Goal: Task Accomplishment & Management: Manage account settings

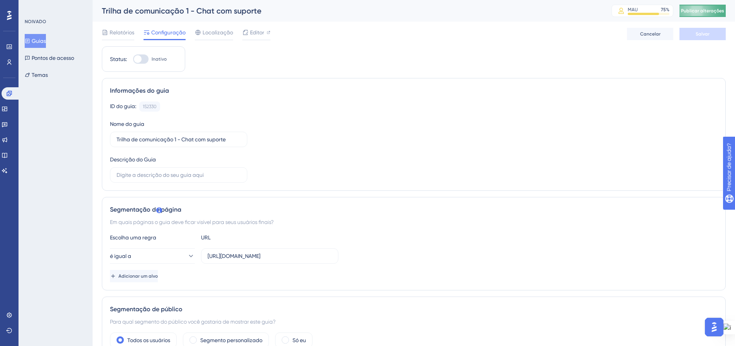
click at [715, 8] on font "Publicar alterações" at bounding box center [702, 10] width 43 height 5
click at [41, 39] on font "Guias" at bounding box center [39, 41] width 14 height 6
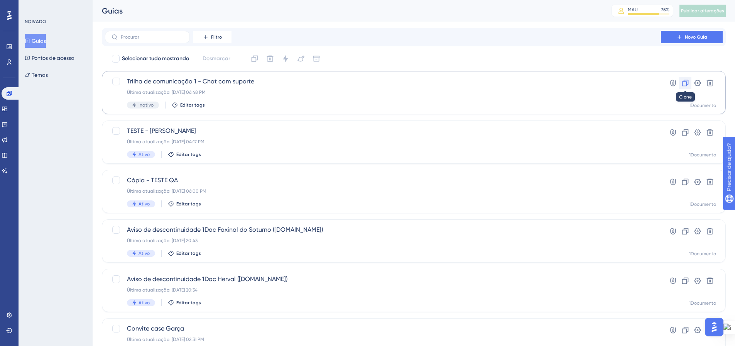
click at [684, 82] on icon at bounding box center [685, 83] width 7 height 7
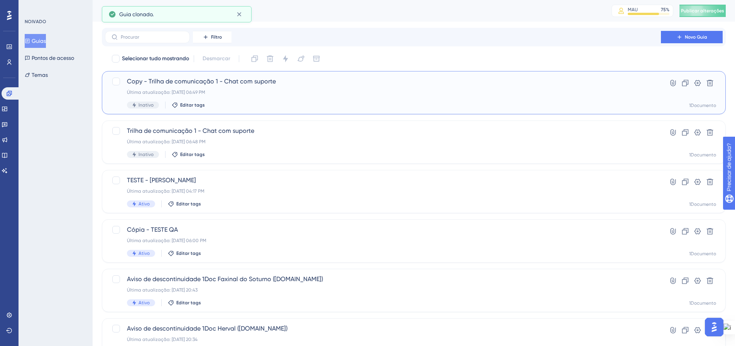
click at [225, 82] on font "Copy - Trilha de comunicação 1 - Chat com suporte" at bounding box center [201, 81] width 149 height 7
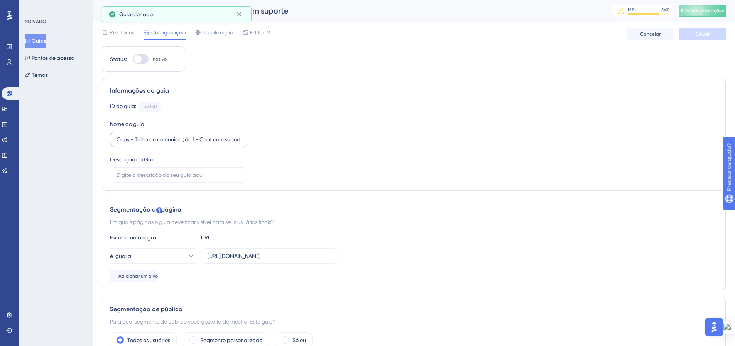
drag, startPoint x: 154, startPoint y: 145, endPoint x: 144, endPoint y: 142, distance: 10.2
click at [152, 144] on label "Copy - Trilha de comunicação 1 - Chat com suporte" at bounding box center [178, 139] width 137 height 15
click at [152, 143] on input "Copy - Trilha de comunicação 1 - Chat com suporte" at bounding box center [178, 139] width 124 height 8
drag, startPoint x: 129, startPoint y: 138, endPoint x: 101, endPoint y: 133, distance: 28.9
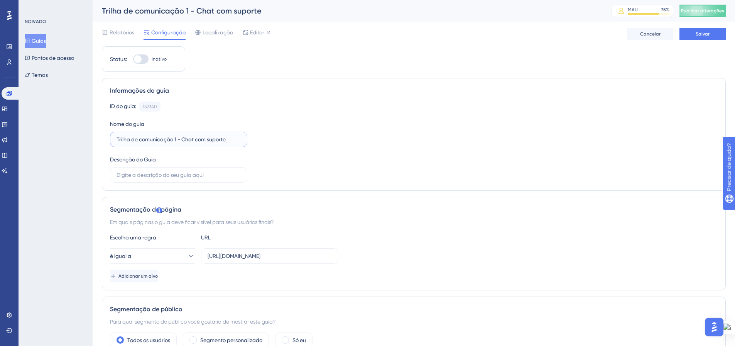
click at [175, 140] on input "Trilha de comunicação 1 - Chat com suporte" at bounding box center [178, 139] width 124 height 8
click at [277, 116] on div "ID do guia: 152340 Cópia Nome do guia Trilha de comunicação 2 - Chat com suport…" at bounding box center [413, 141] width 607 height 81
click at [262, 33] on font "Editor" at bounding box center [257, 32] width 14 height 6
click at [702, 30] on button "Salvar" at bounding box center [702, 34] width 46 height 12
drag, startPoint x: 232, startPoint y: 138, endPoint x: 183, endPoint y: 140, distance: 49.0
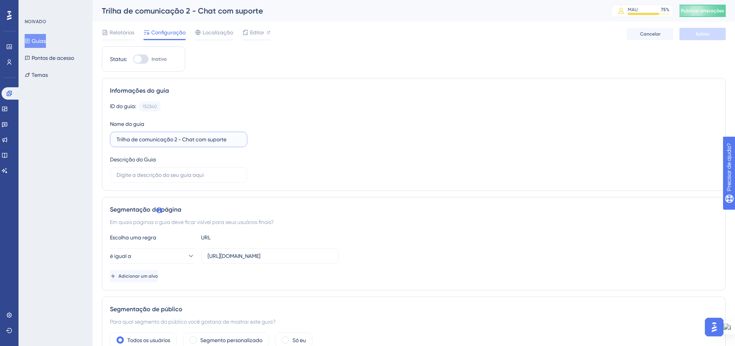
click at [183, 140] on input "Trilha de comunicação 2 - Chat com suporte" at bounding box center [178, 139] width 124 height 8
type input "Trilha de comunicação 2 - Tipos de documento"
click at [686, 35] on button "Salvar" at bounding box center [702, 34] width 46 height 12
click at [702, 14] on button "Publicar alterações" at bounding box center [702, 11] width 46 height 12
click at [39, 42] on font "Guias" at bounding box center [39, 41] width 14 height 6
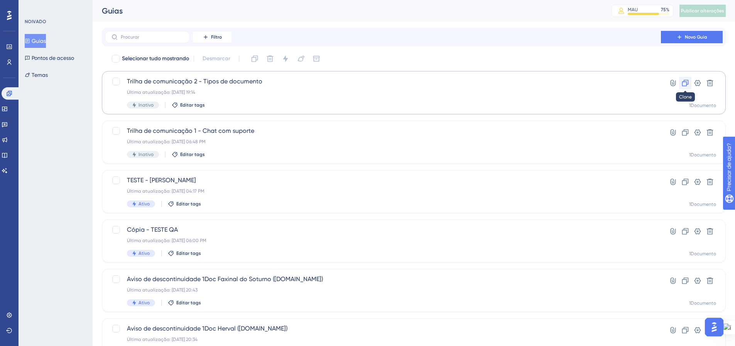
click at [684, 83] on icon at bounding box center [685, 83] width 8 height 8
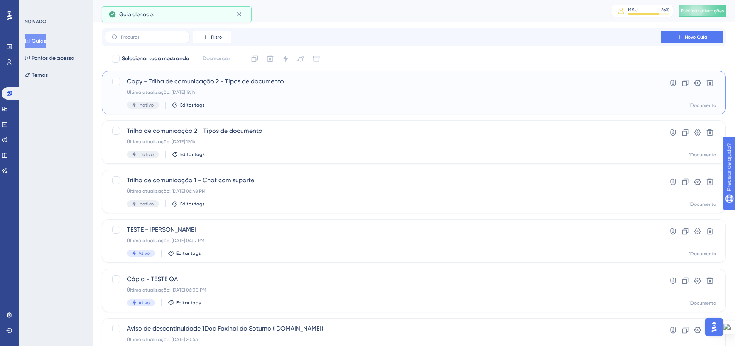
click at [216, 104] on div "Inativo Editar tags" at bounding box center [383, 104] width 512 height 7
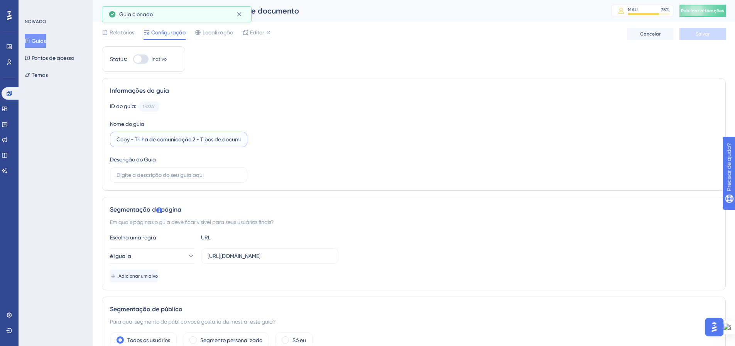
click at [194, 139] on input "Copy - Trilha de comunicação 2 - Tipos de documento" at bounding box center [178, 139] width 124 height 8
drag, startPoint x: 134, startPoint y: 138, endPoint x: 104, endPoint y: 135, distance: 30.2
click at [104, 135] on div "Informações do guia ID do guia: 152341 Cópia Nome do guia Copy - Trilha de comu…" at bounding box center [414, 134] width 624 height 113
type input "Trilha de comunicação 3 - Tipos de documento"
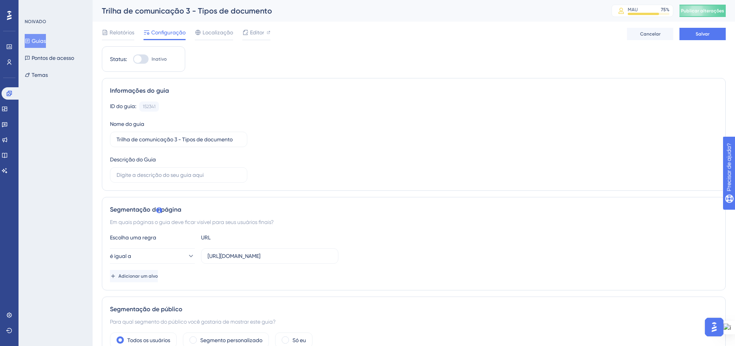
click at [345, 141] on div "ID do guia: 152341 Cópia Nome do guia Trilha de comunicação 3 - Tipos de docume…" at bounding box center [413, 141] width 607 height 81
click at [710, 33] on button "Salvar" at bounding box center [702, 34] width 46 height 12
click at [260, 33] on font "Editor" at bounding box center [257, 32] width 14 height 6
drag, startPoint x: 213, startPoint y: 142, endPoint x: 253, endPoint y: 144, distance: 40.5
click at [253, 144] on div "ID do guia: 152341 Cópia Nome do guia Trilha de comunicação 3 - Tipos de docume…" at bounding box center [413, 141] width 607 height 81
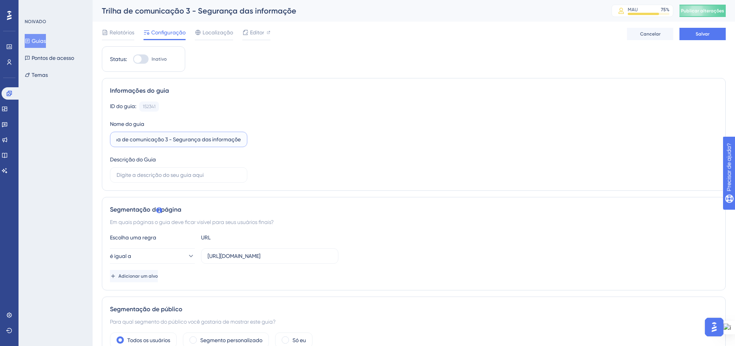
scroll to position [0, 12]
type input "Trilha de comunicação 3 - Segurança das informações"
click at [359, 137] on div "ID do guia: 152341 Cópia Nome do guia Trilha de comunicação 3 - Segurança das i…" at bounding box center [413, 141] width 607 height 81
click at [204, 177] on input "text" at bounding box center [178, 174] width 124 height 8
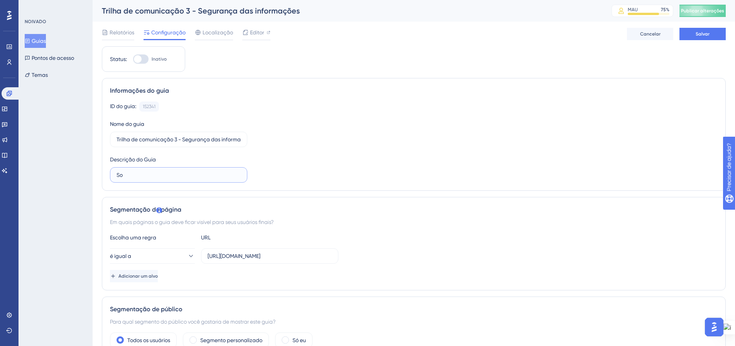
type input "S"
type input "Evitar mal entendido sobre segurança das informações sigilosas na 1Doc"
click at [344, 164] on div "ID do guia: 152341 Cópia Nome do guia Trilha de comunicação 3 - Segurança das i…" at bounding box center [413, 141] width 607 height 81
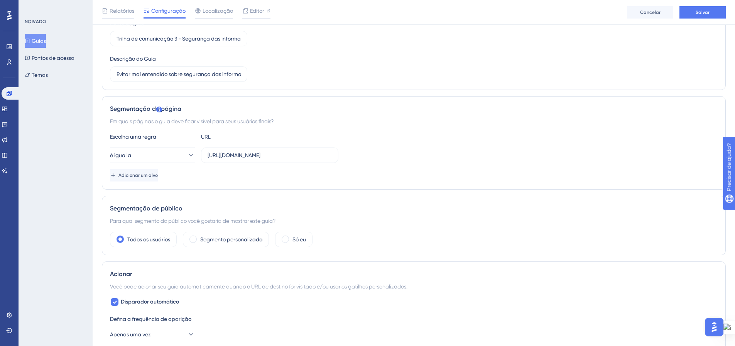
scroll to position [0, 0]
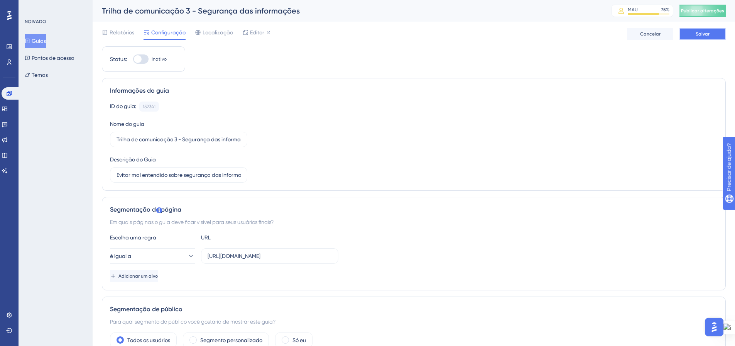
click at [703, 35] on font "Salvar" at bounding box center [702, 33] width 14 height 5
click at [700, 9] on font "Publicar alterações" at bounding box center [702, 10] width 43 height 5
click at [379, 217] on div "Segmentação de página Em quais páginas o guia deve ficar visível para seus usuá…" at bounding box center [414, 243] width 624 height 93
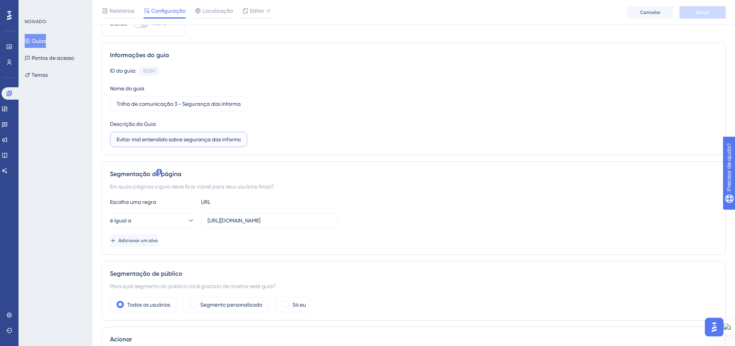
scroll to position [0, 56]
drag, startPoint x: 197, startPoint y: 140, endPoint x: 285, endPoint y: 139, distance: 87.5
click at [285, 139] on div "ID do guia: 152341 Cópia Nome do guia Trilha de comunicação 3 - Segurança das i…" at bounding box center [413, 106] width 607 height 81
click at [321, 134] on div "ID do guia: 152341 Cópia Nome do guia Trilha de comunicação 3 - Segurança das i…" at bounding box center [413, 106] width 607 height 81
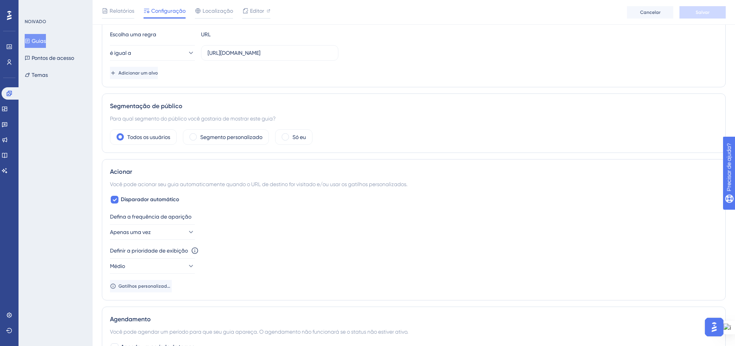
scroll to position [0, 0]
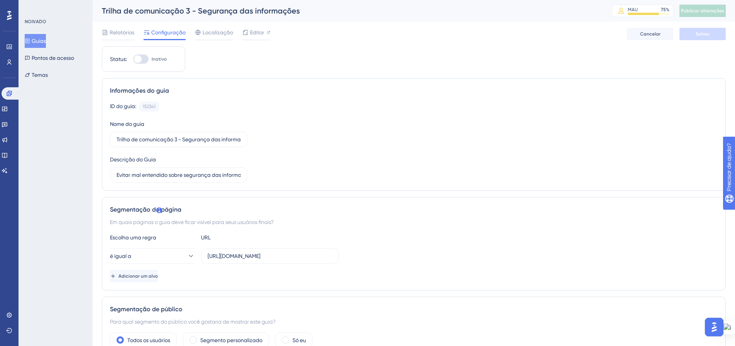
click at [43, 42] on font "Guias" at bounding box center [39, 41] width 14 height 6
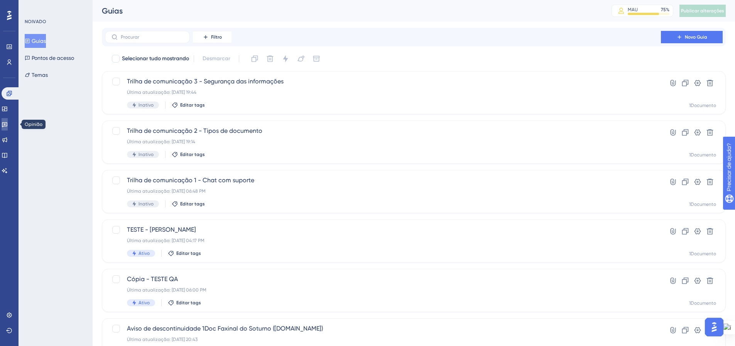
click at [8, 124] on icon at bounding box center [5, 124] width 6 height 6
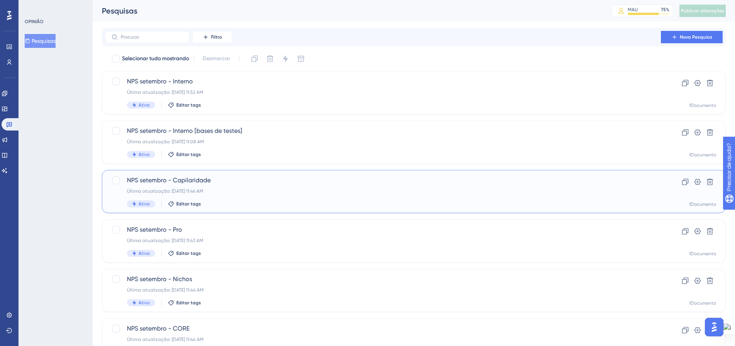
click at [257, 198] on div "NPS setembro - Capilaridade Última atualização: [DATE] 11:46 AM Ativo Editar ta…" at bounding box center [383, 191] width 512 height 32
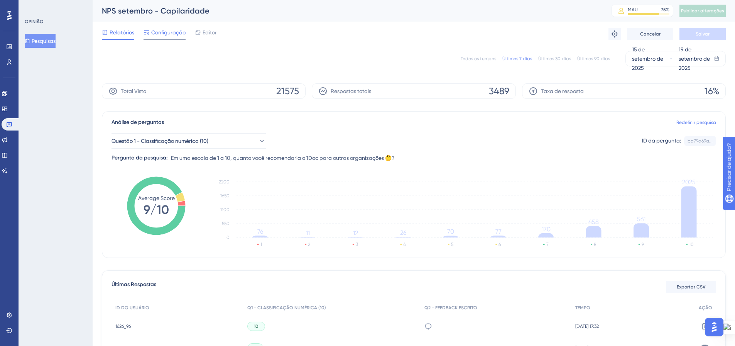
click at [160, 40] on div at bounding box center [164, 39] width 42 height 1
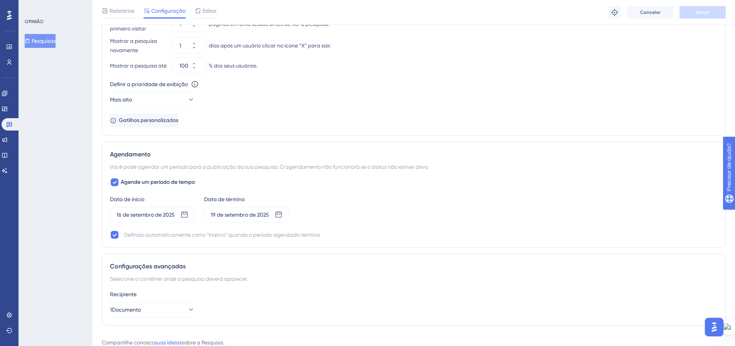
scroll to position [537, 0]
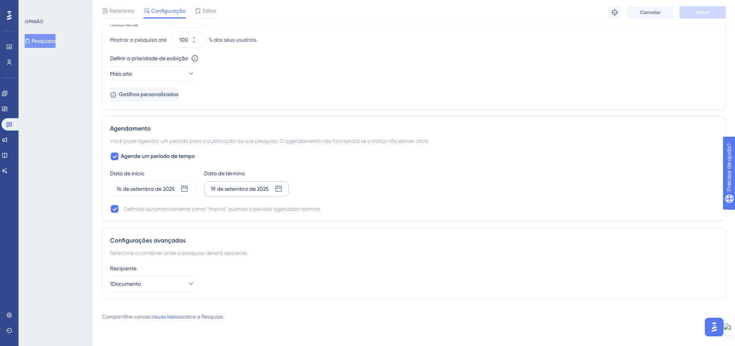
click at [278, 188] on icon at bounding box center [278, 188] width 7 height 7
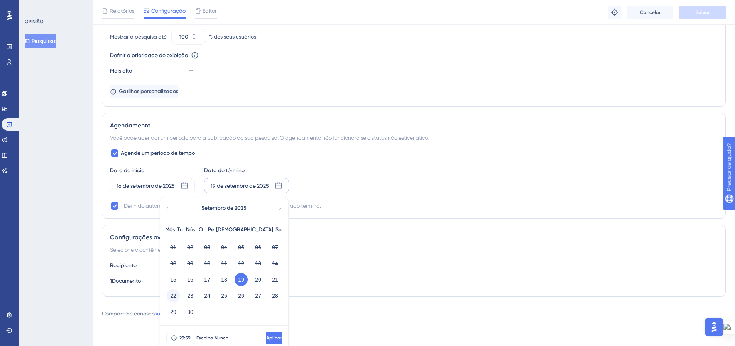
click at [171, 297] on font "22" at bounding box center [173, 295] width 6 height 6
click at [265, 340] on button "Aplicar" at bounding box center [273, 337] width 17 height 12
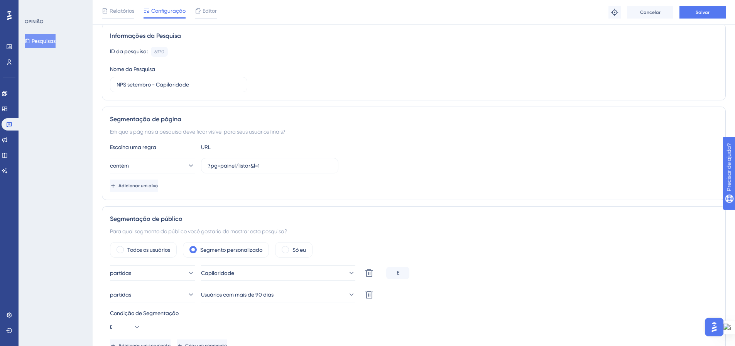
scroll to position [0, 0]
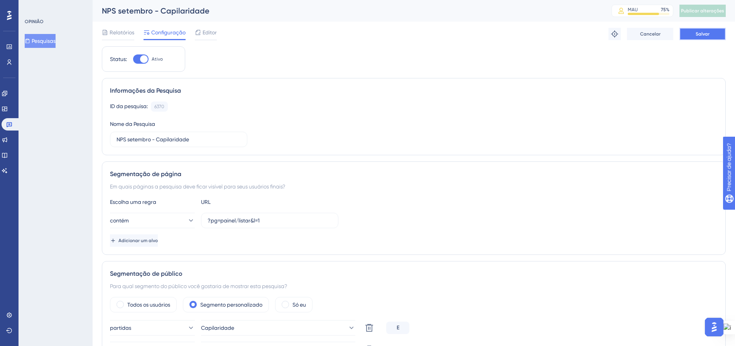
click at [696, 31] on span "Salvar" at bounding box center [702, 34] width 14 height 6
click at [51, 44] on font "Pesquisas" at bounding box center [44, 40] width 24 height 9
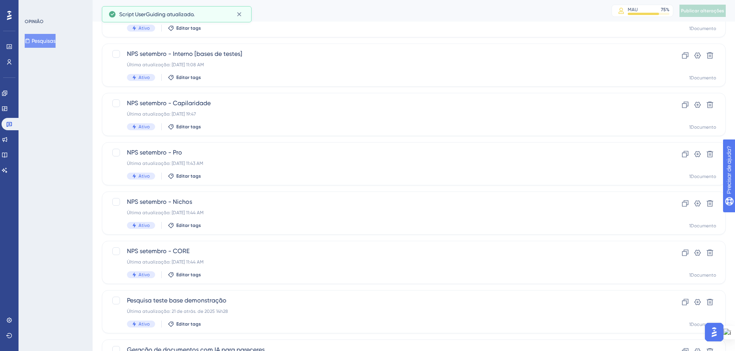
scroll to position [77, 0]
click at [213, 148] on span "NPS setembro - Pro" at bounding box center [383, 152] width 512 height 9
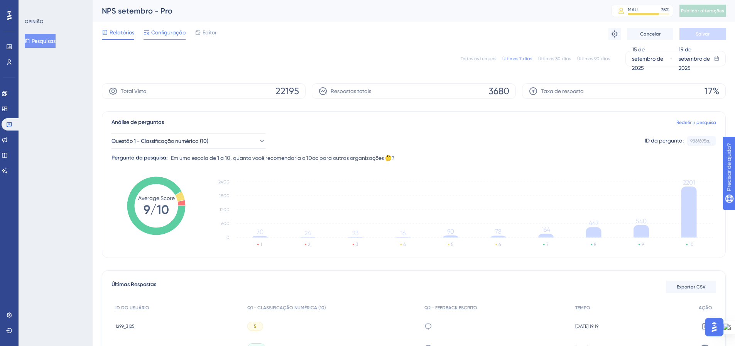
click at [155, 34] on font "Configuração" at bounding box center [168, 32] width 34 height 6
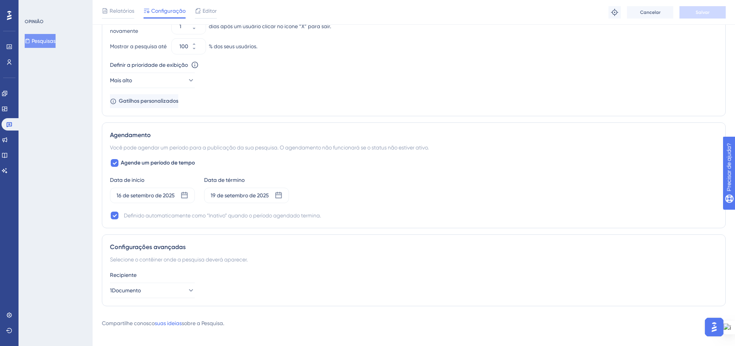
scroll to position [537, 0]
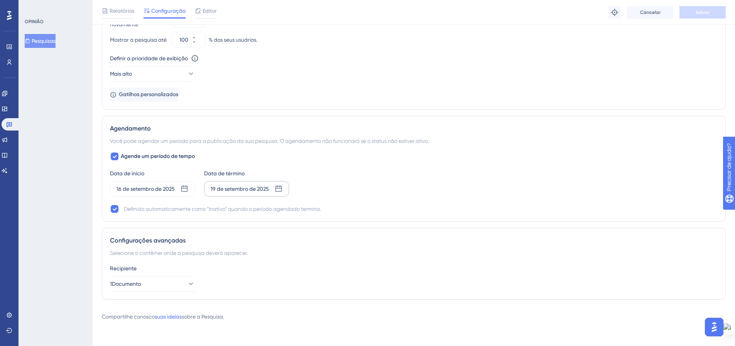
click at [276, 187] on icon at bounding box center [278, 188] width 7 height 7
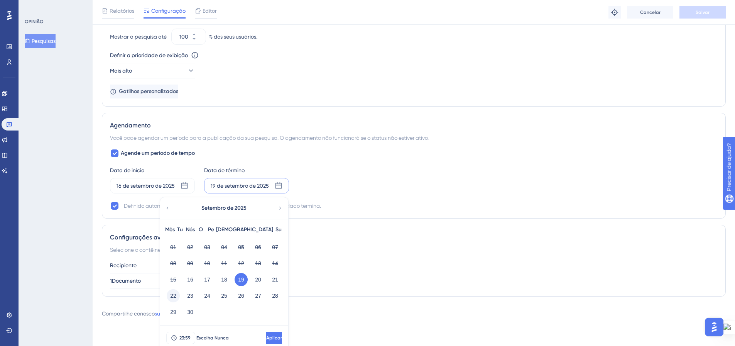
click at [173, 297] on font "22" at bounding box center [173, 295] width 6 height 6
click at [266, 337] on span "Aplicar" at bounding box center [274, 337] width 16 height 6
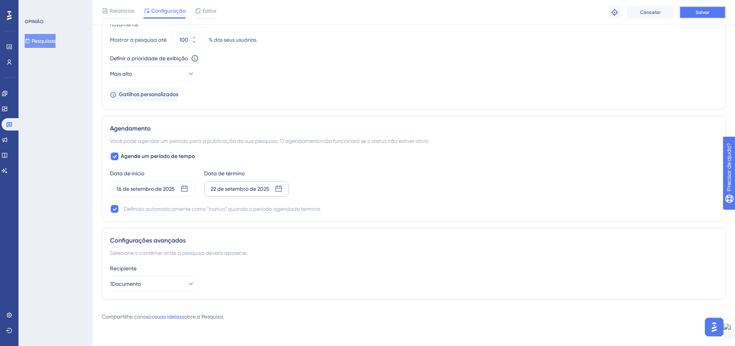
click at [693, 14] on button "Salvar" at bounding box center [702, 12] width 46 height 12
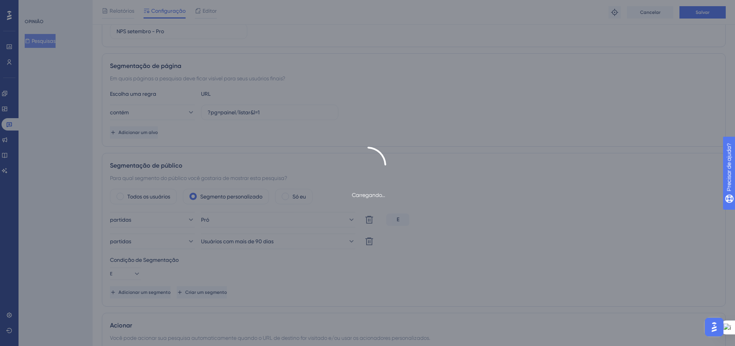
scroll to position [0, 0]
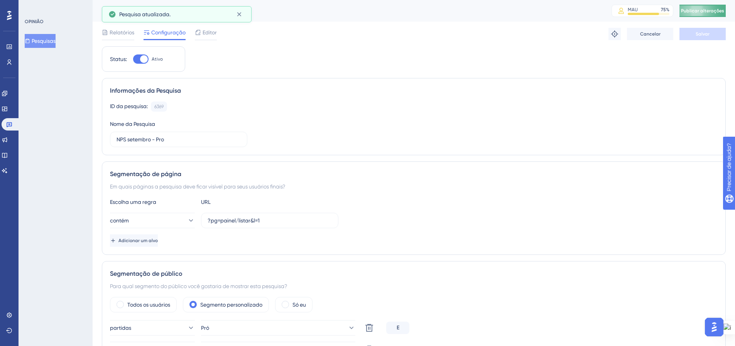
click at [693, 10] on font "Publicar alterações" at bounding box center [702, 10] width 43 height 5
click at [42, 43] on font "Pesquisas" at bounding box center [44, 41] width 24 height 6
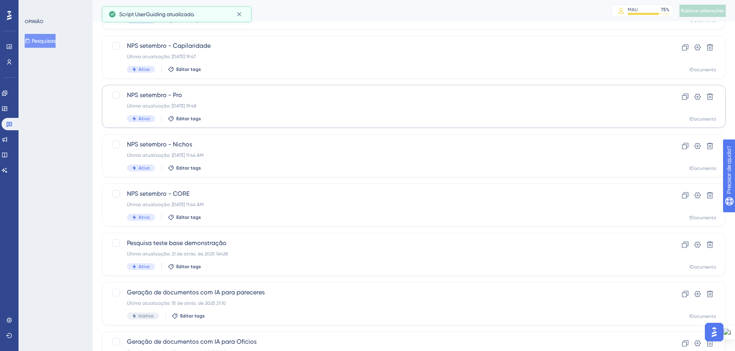
scroll to position [154, 0]
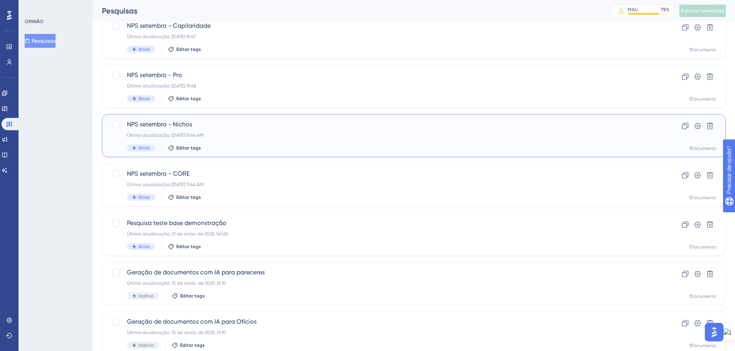
click at [253, 137] on div "Última atualização: [DATE] 11:44 AM" at bounding box center [383, 135] width 512 height 6
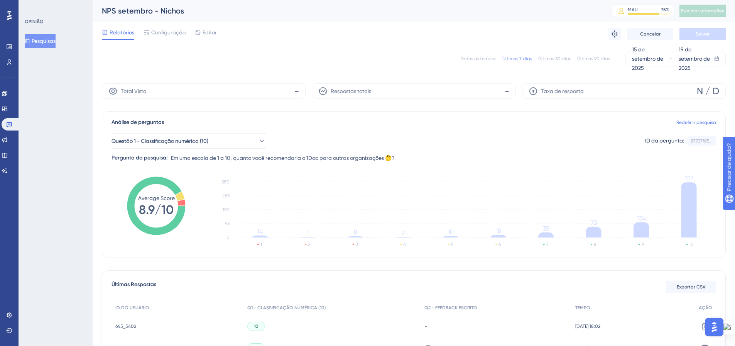
click at [155, 30] on font "Configuração" at bounding box center [168, 32] width 34 height 6
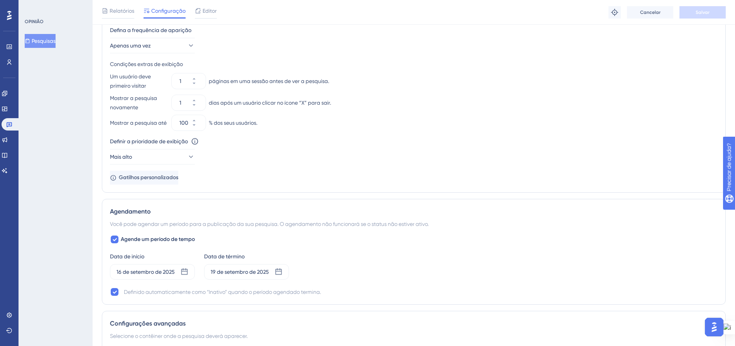
scroll to position [537, 0]
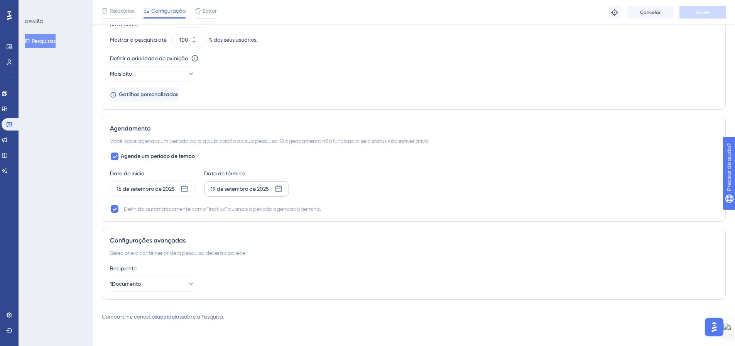
click at [275, 189] on icon at bounding box center [279, 189] width 8 height 8
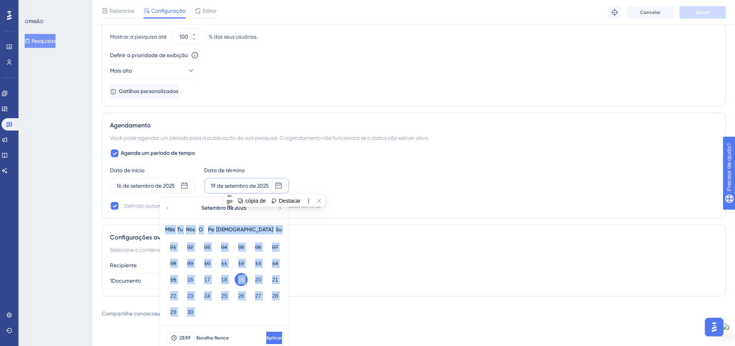
click at [283, 247] on div "Mês Tu Nós O Pe Sá Su 01 02 03 04 05 06 07 08 09 10 11 12 13 14 15 16 17 18 19 …" at bounding box center [224, 272] width 128 height 106
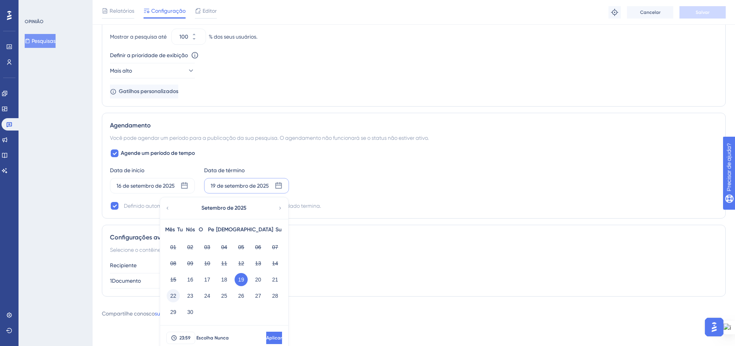
click at [171, 298] on font "22" at bounding box center [173, 295] width 6 height 6
click at [265, 339] on button "Aplicar" at bounding box center [273, 337] width 17 height 12
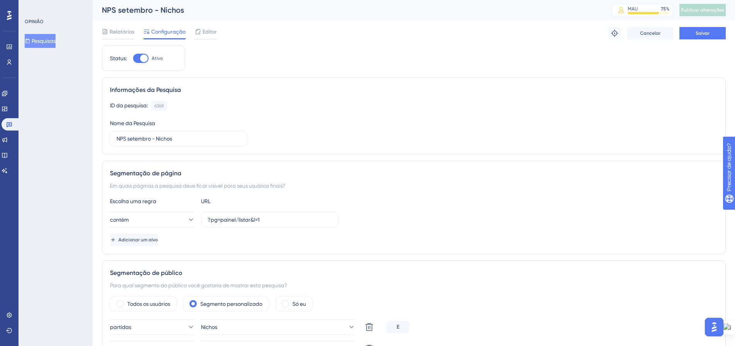
scroll to position [0, 0]
click at [712, 32] on button "Salvar" at bounding box center [702, 34] width 46 height 12
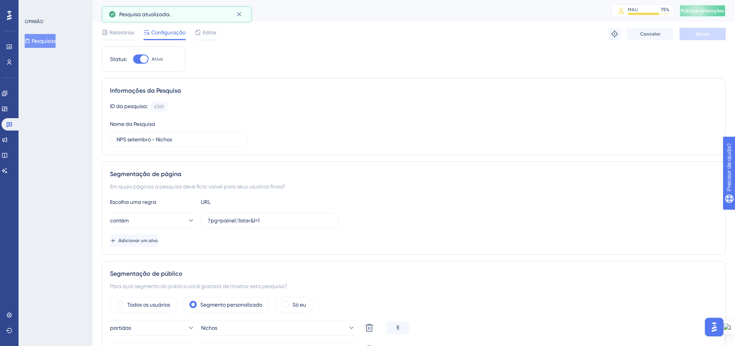
click at [710, 15] on button "Publicar alterações" at bounding box center [702, 11] width 46 height 12
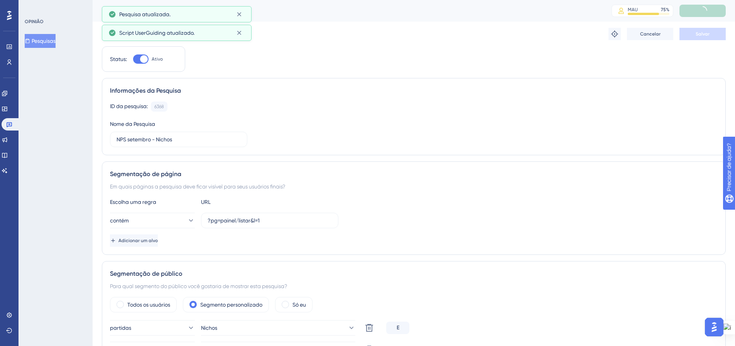
click at [41, 37] on font "Pesquisas" at bounding box center [44, 40] width 24 height 9
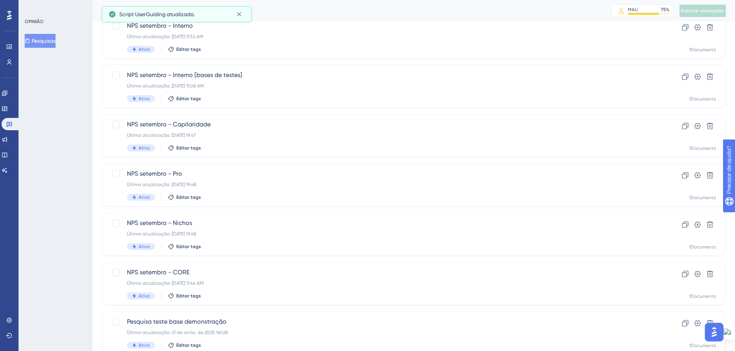
scroll to position [77, 0]
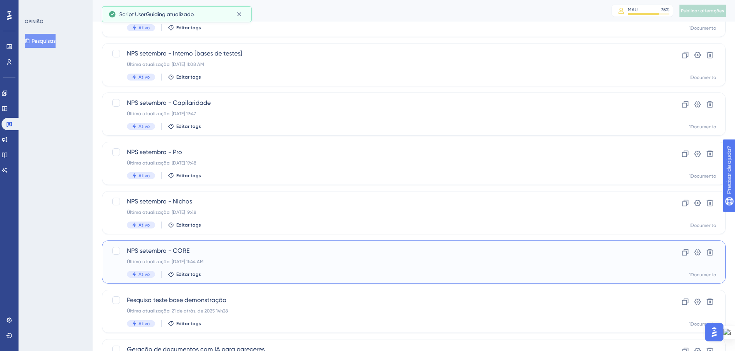
click at [212, 253] on span "NPS setembro - CORE" at bounding box center [383, 250] width 512 height 9
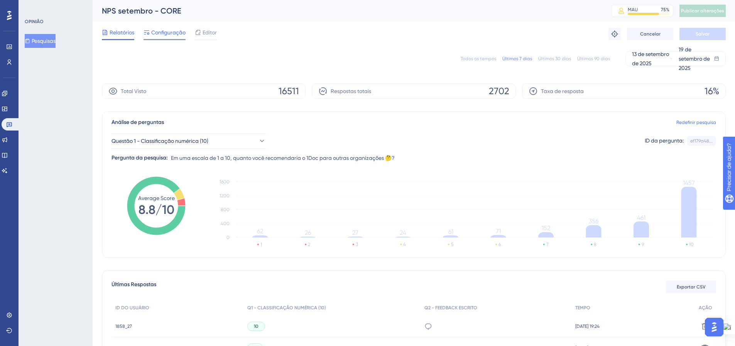
click at [172, 37] on span "Configuração" at bounding box center [168, 32] width 34 height 9
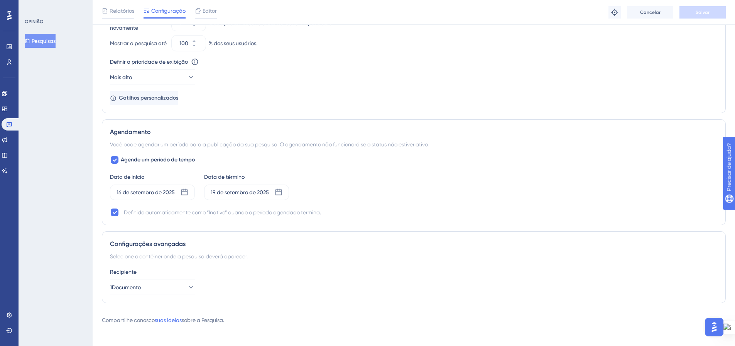
scroll to position [537, 0]
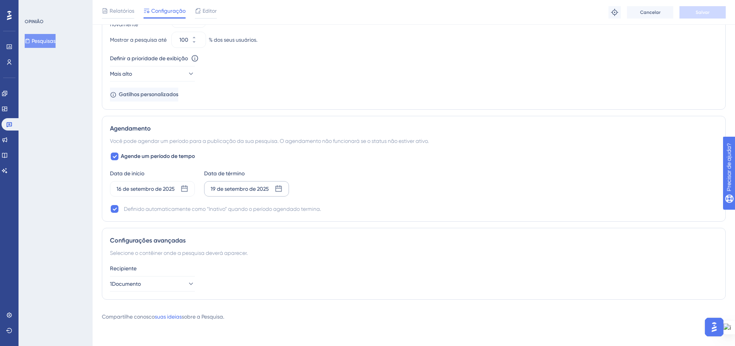
click at [278, 188] on icon at bounding box center [278, 188] width 7 height 7
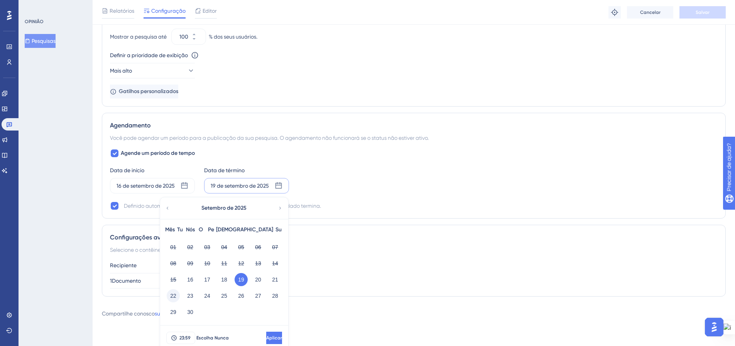
click at [171, 296] on font "22" at bounding box center [173, 295] width 6 height 6
click at [265, 339] on font "Aplicar" at bounding box center [273, 337] width 16 height 5
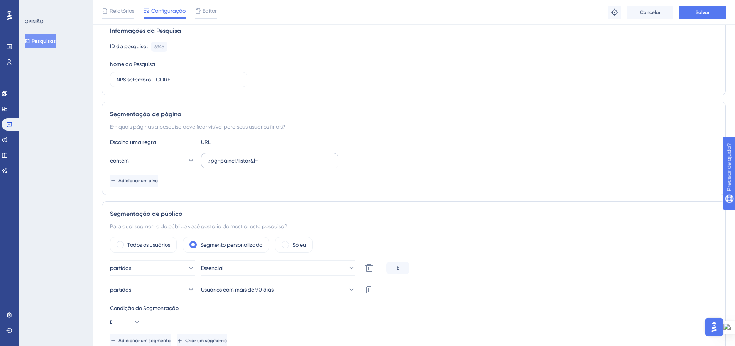
scroll to position [0, 0]
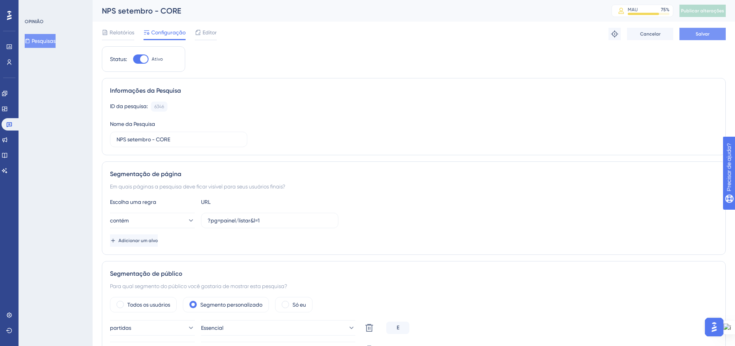
click at [712, 38] on button "Salvar" at bounding box center [702, 34] width 46 height 12
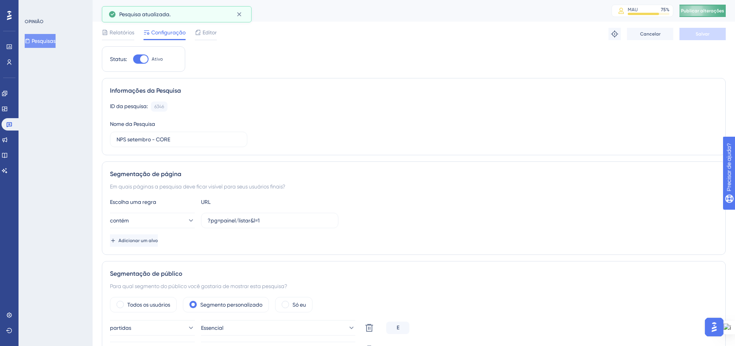
click at [714, 8] on font "Publicar alterações" at bounding box center [702, 10] width 43 height 5
click at [49, 39] on font "Pesquisas" at bounding box center [44, 41] width 24 height 6
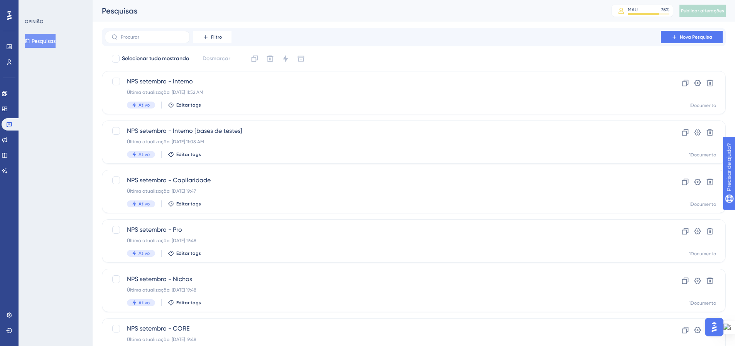
drag, startPoint x: 51, startPoint y: 143, endPoint x: 37, endPoint y: 115, distance: 31.4
click at [51, 142] on div "OPINIÃO Pesquisas" at bounding box center [56, 173] width 74 height 346
click at [8, 97] on link at bounding box center [5, 93] width 6 height 12
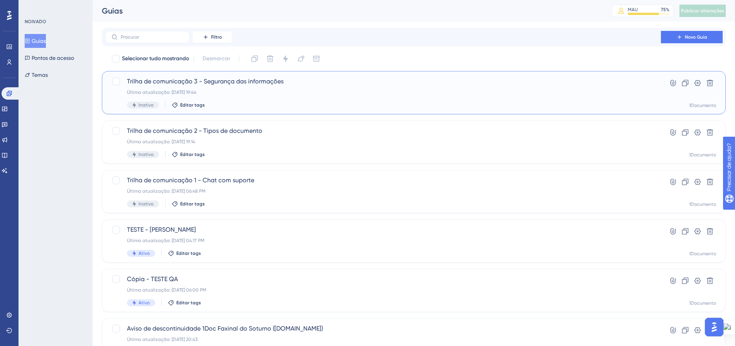
click at [243, 84] on font "Trilha de comunicação 3 - Segurança das informações" at bounding box center [205, 81] width 157 height 7
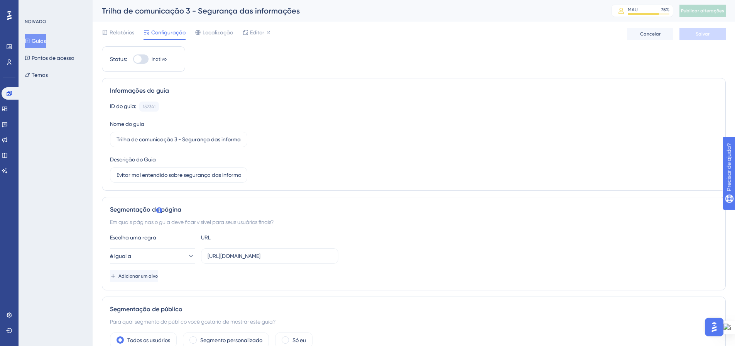
click at [40, 40] on font "Guias" at bounding box center [39, 41] width 14 height 6
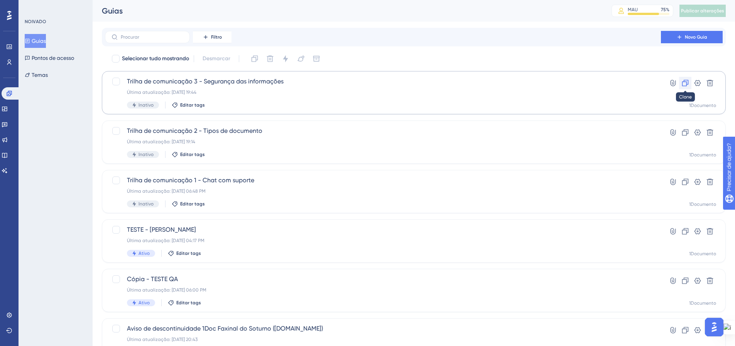
click at [684, 84] on icon at bounding box center [685, 83] width 8 height 8
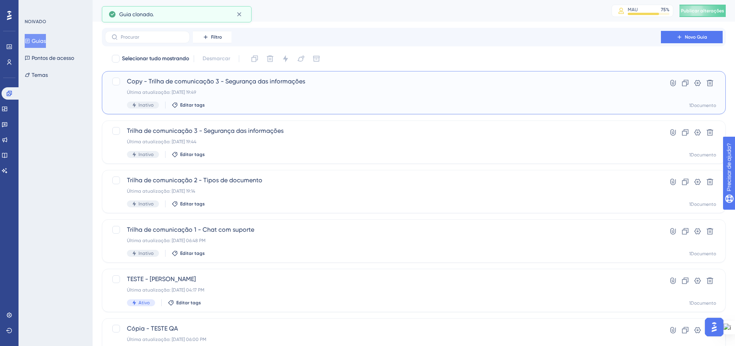
click at [234, 93] on div "Última atualização: [DATE] 19:49" at bounding box center [383, 92] width 512 height 6
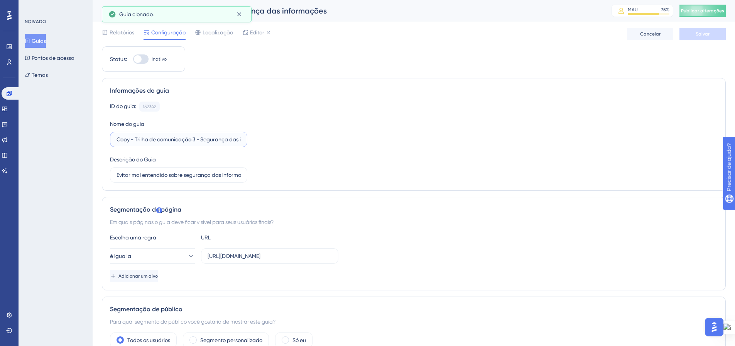
click at [147, 138] on input "Copy - Trilha de comunicação 3 - Segurança das informações" at bounding box center [178, 139] width 124 height 8
drag, startPoint x: 129, startPoint y: 140, endPoint x: 110, endPoint y: 139, distance: 19.3
click at [110, 139] on label "Copy - Trilha de comunicação 3 - Segurança das informações" at bounding box center [178, 139] width 137 height 15
click at [177, 140] on input "Trilha de comunicação 3 - Segurança das informações" at bounding box center [178, 139] width 124 height 8
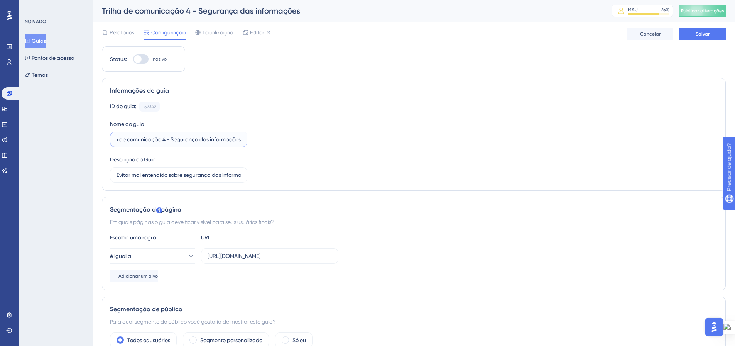
drag, startPoint x: 182, startPoint y: 140, endPoint x: 251, endPoint y: 146, distance: 69.7
click at [251, 146] on div "ID do guia: 152342 Cópia Nome do guia Trilha de comunicação 4 - Segurança das i…" at bounding box center [413, 141] width 607 height 81
click at [301, 177] on div "ID do guia: 152342 Cópia Nome do guia Trilha de comunicação 4 - Edição psoterio…" at bounding box center [413, 141] width 607 height 81
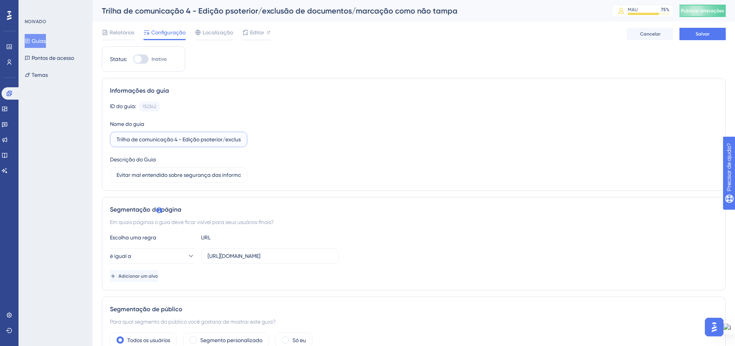
click at [208, 140] on input "Trilha de comunicação 4 - Edição psoterior/exclusão de documentos/marcação como…" at bounding box center [178, 139] width 124 height 8
type input "Trilha de comunicação 4 - Edição posterior/exclusão de documentos/marcação como…"
drag, startPoint x: 121, startPoint y: 176, endPoint x: 302, endPoint y: 179, distance: 181.7
click at [302, 179] on div "ID do guia: 152342 Cópia Nome do guia Trilha de comunicação 4 - Edição posterio…" at bounding box center [413, 141] width 607 height 81
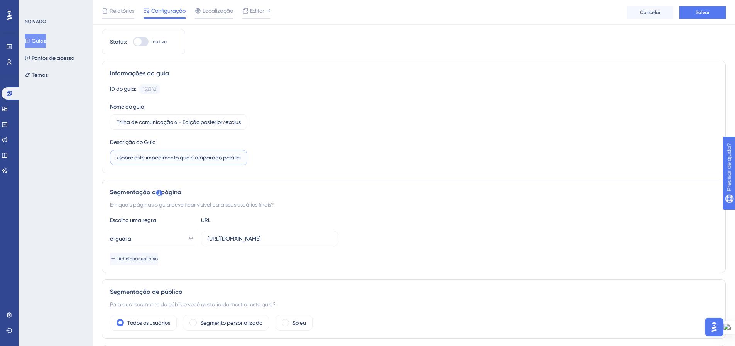
scroll to position [0, 0]
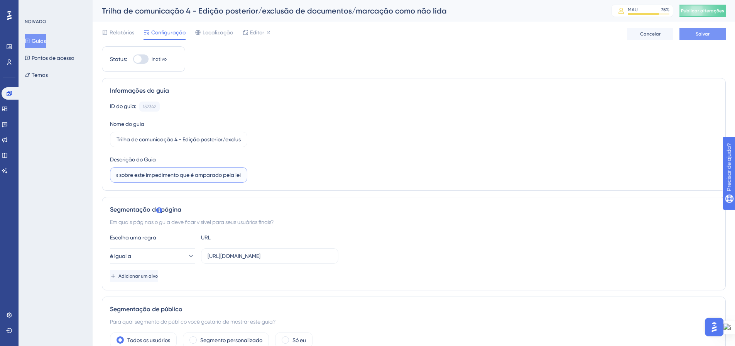
type input "Educar usuários sobre este impedimento que é amparado pela lei"
click at [695, 33] on font "Salvar" at bounding box center [702, 33] width 14 height 5
click at [703, 8] on span "Publicar alterações" at bounding box center [702, 11] width 43 height 6
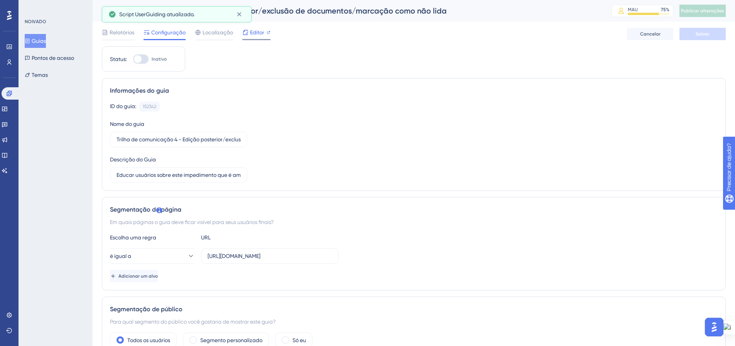
click at [251, 28] on span "Editor" at bounding box center [257, 32] width 14 height 9
click at [696, 13] on font "Publicar alterações" at bounding box center [702, 10] width 43 height 5
click at [39, 39] on font "Guias" at bounding box center [39, 41] width 14 height 6
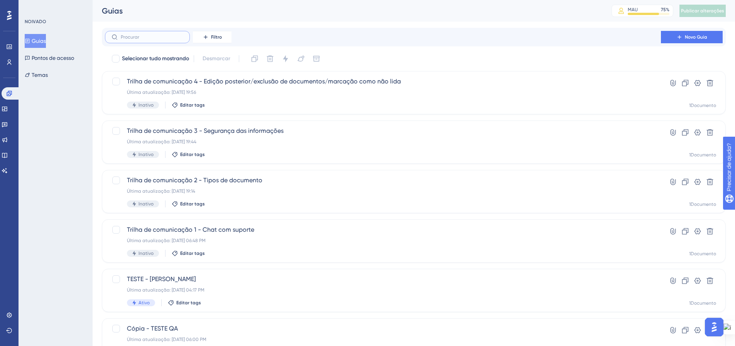
click at [141, 38] on input "text" at bounding box center [152, 36] width 62 height 5
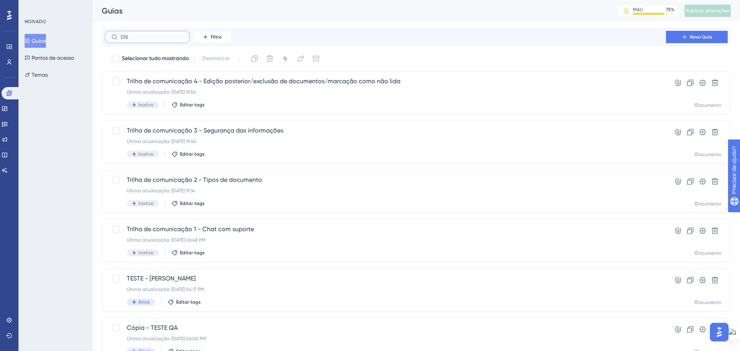
type input "CISV"
checkbox input "true"
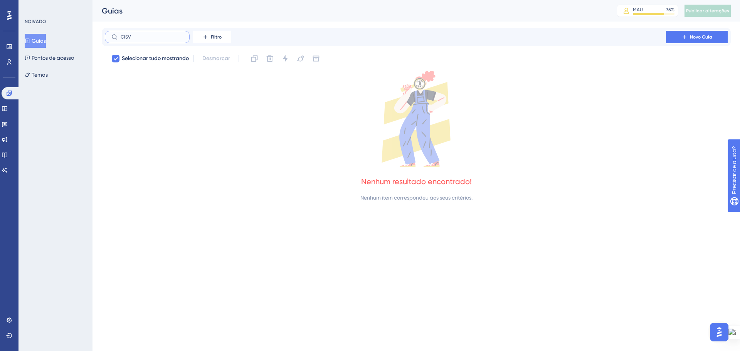
type input "CIS"
checkbox input "false"
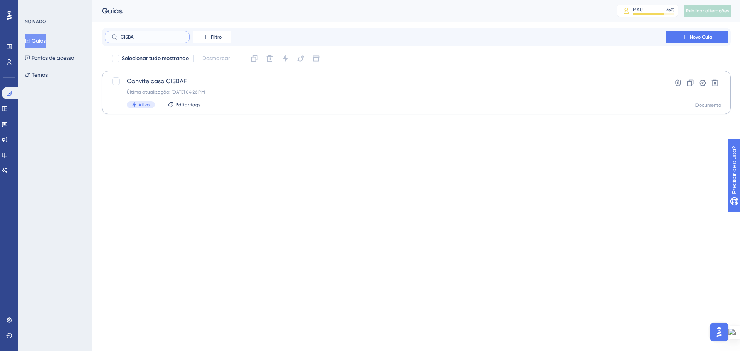
type input "CISBA"
click at [300, 97] on div "Convite caso CISBAF Última atualização: [DATE] 04:26 PM Ativo Editar tags" at bounding box center [386, 93] width 518 height 32
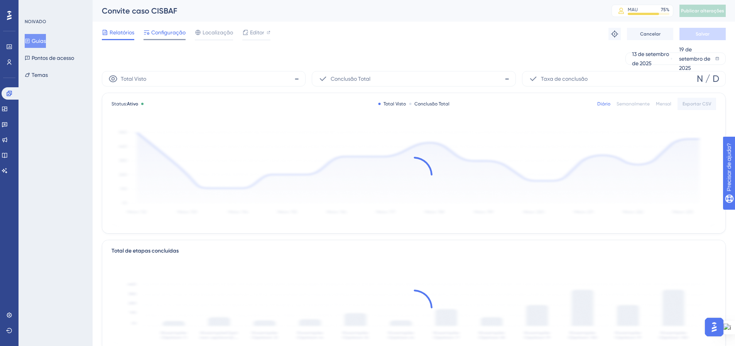
click at [155, 29] on span "Configuração" at bounding box center [168, 32] width 34 height 9
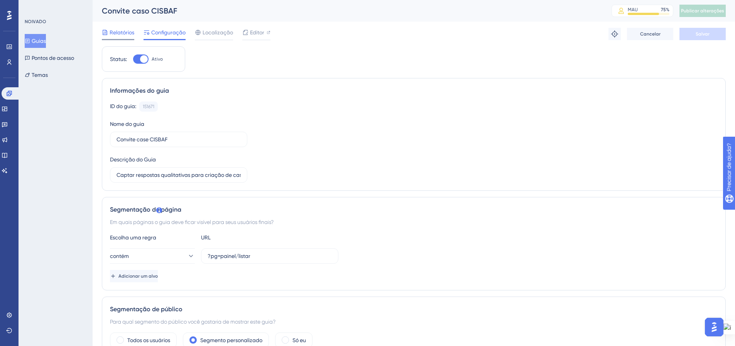
click at [127, 29] on span "Relatórios" at bounding box center [122, 32] width 25 height 9
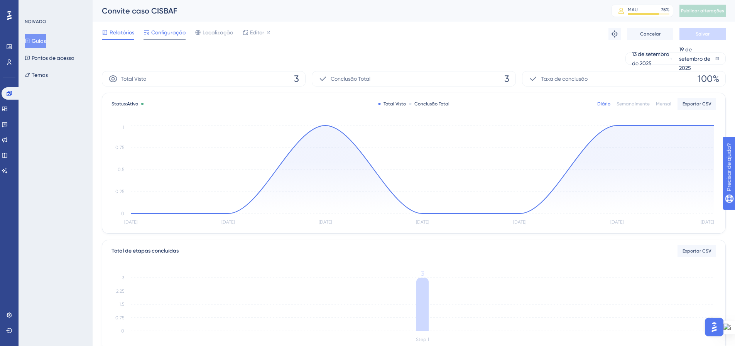
click at [151, 32] on div "Configuração" at bounding box center [164, 32] width 42 height 9
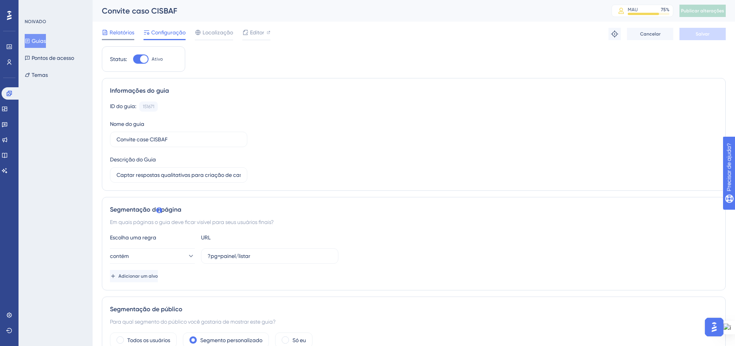
click at [124, 34] on font "Relatórios" at bounding box center [122, 32] width 25 height 6
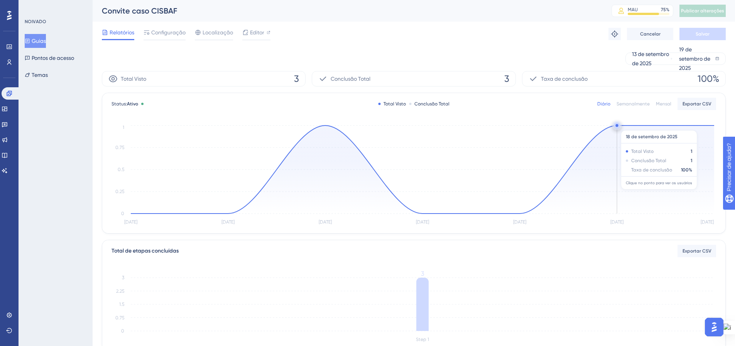
click at [615, 126] on circle at bounding box center [617, 125] width 6 height 6
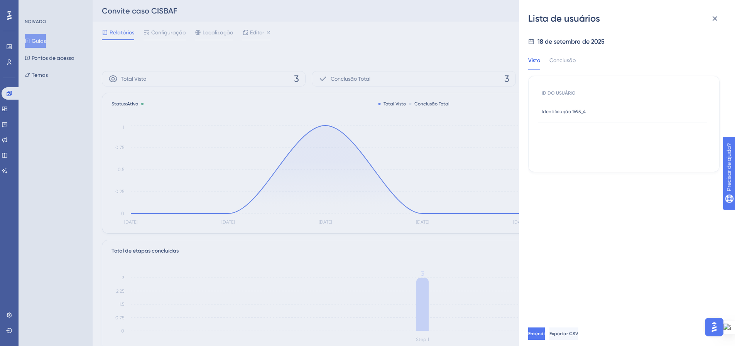
click at [578, 111] on font "Identificação 1695_4" at bounding box center [563, 111] width 44 height 5
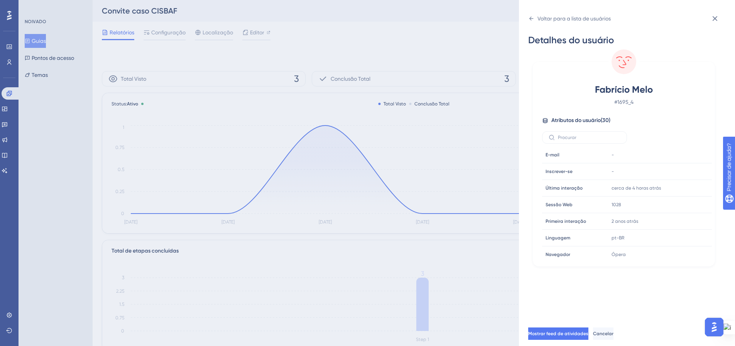
click at [44, 39] on div "Voltar para a lista de usuários Detalhes do usuário Fabrício Melo # 1695_4 Atri…" at bounding box center [367, 173] width 735 height 346
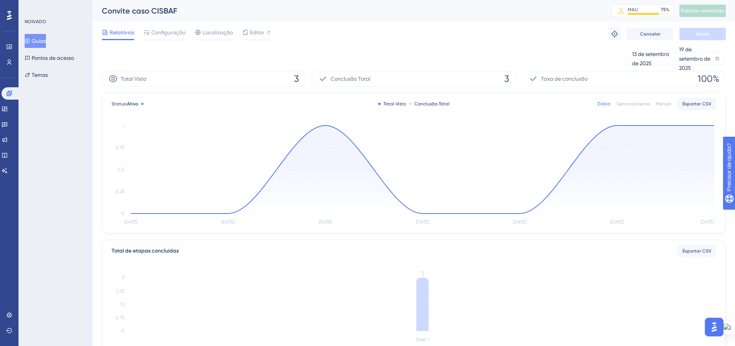
click at [39, 35] on button "Guias" at bounding box center [35, 41] width 21 height 14
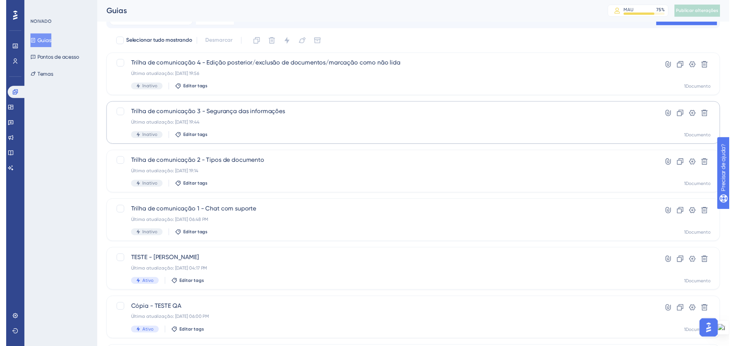
scroll to position [16, 0]
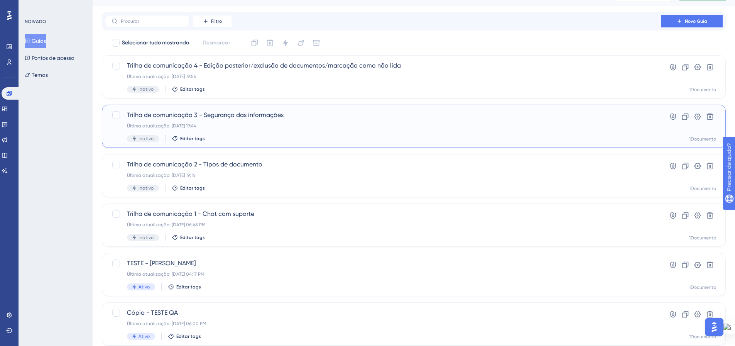
click at [241, 117] on font "Trilha de comunicação 3 - Segurança das informações" at bounding box center [205, 114] width 157 height 7
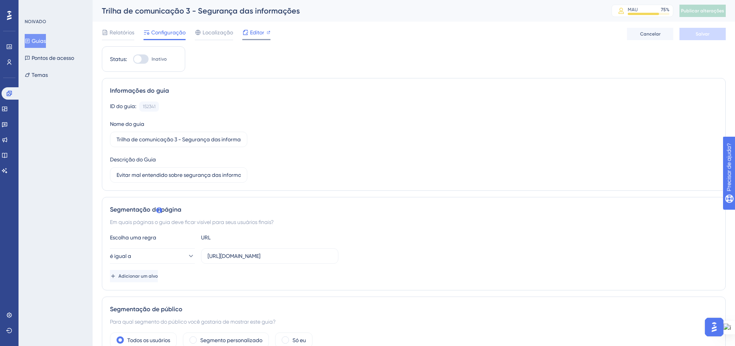
click at [256, 34] on font "Editor" at bounding box center [257, 32] width 14 height 6
click at [43, 69] on button "Temas" at bounding box center [36, 75] width 23 height 14
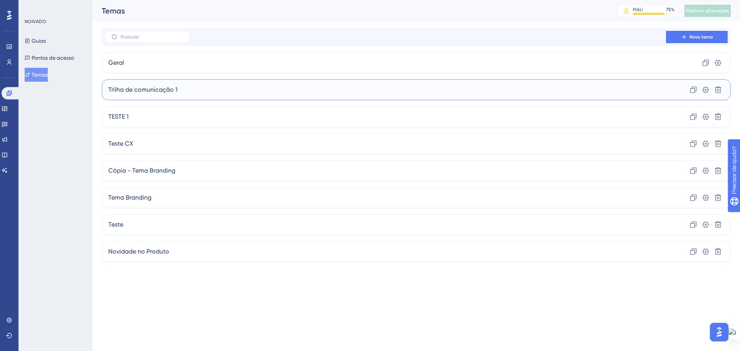
click at [201, 90] on div "Trilha de comunicação 1 Clone Configurações Excluir" at bounding box center [416, 89] width 629 height 21
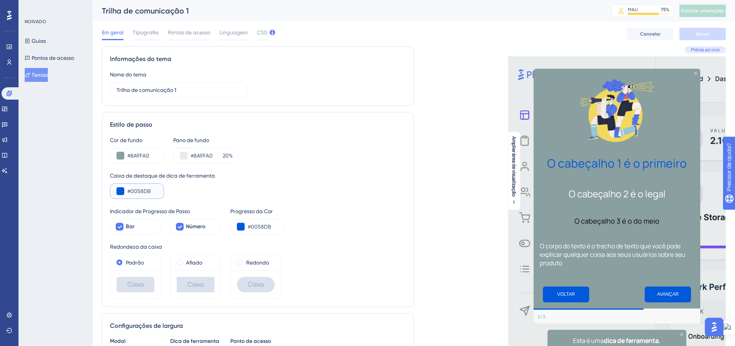
drag, startPoint x: 152, startPoint y: 189, endPoint x: 135, endPoint y: 191, distance: 17.1
click at [133, 190] on input "#0058DB" at bounding box center [142, 190] width 30 height 9
